Goal: Transaction & Acquisition: Book appointment/travel/reservation

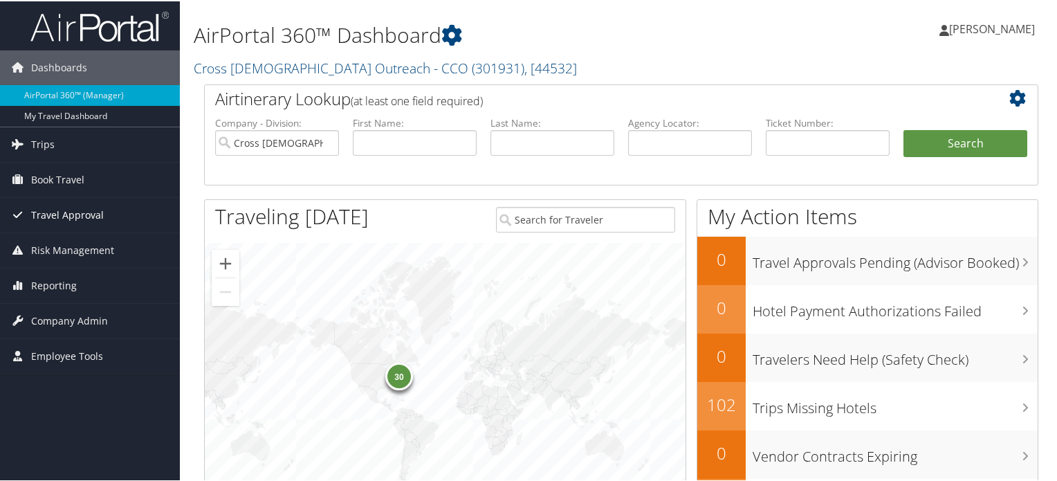
click at [46, 213] on span "Travel Approval" at bounding box center [67, 213] width 73 height 35
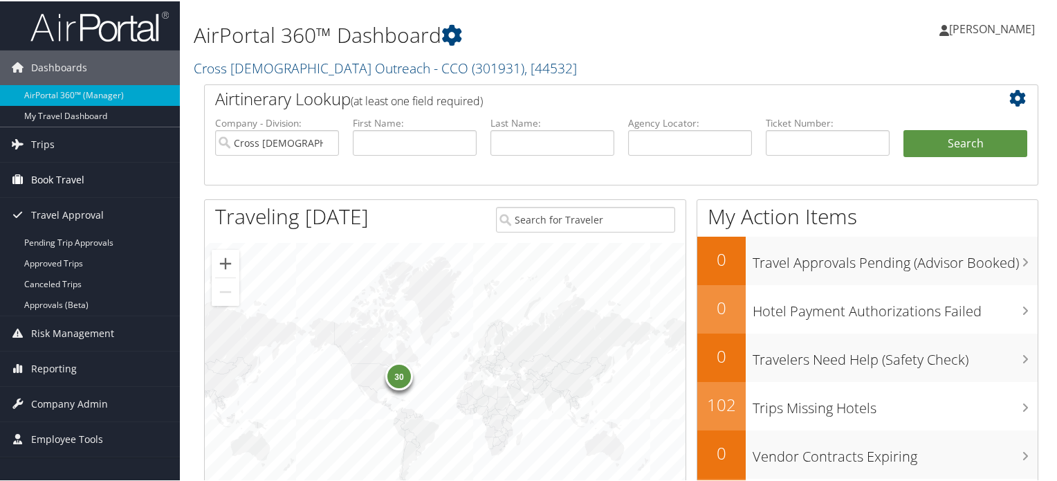
click at [50, 176] on span "Book Travel" at bounding box center [57, 178] width 53 height 35
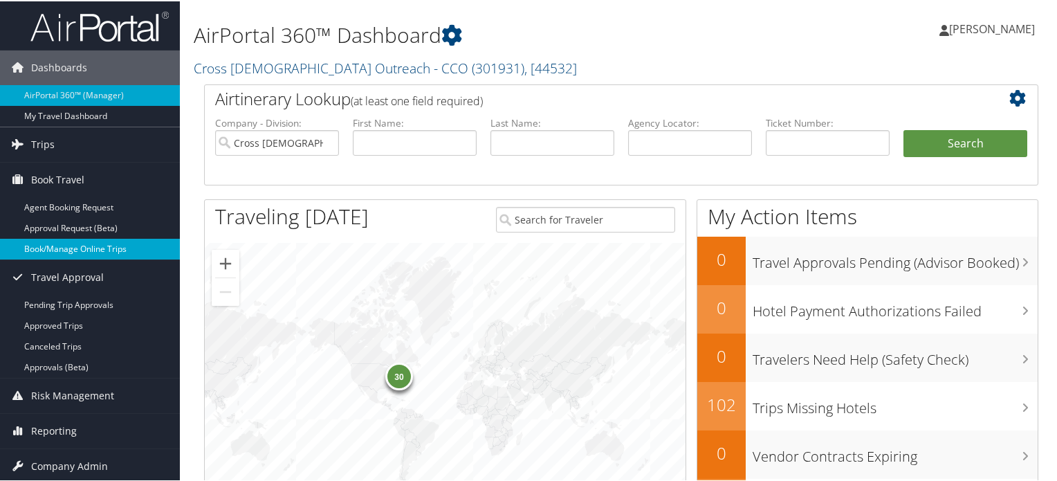
click at [75, 244] on link "Book/Manage Online Trips" at bounding box center [90, 247] width 180 height 21
